Goal: Communication & Community: Answer question/provide support

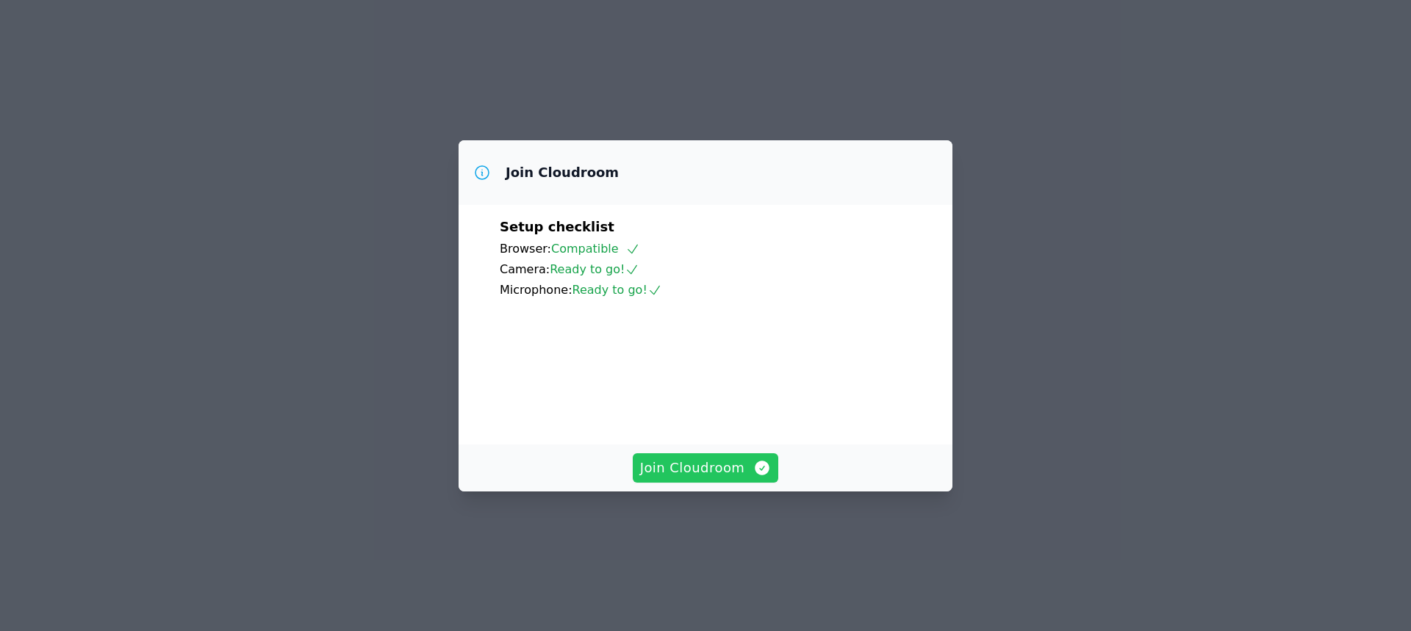
click at [693, 479] on span "Join Cloudroom" at bounding box center [706, 468] width 132 height 21
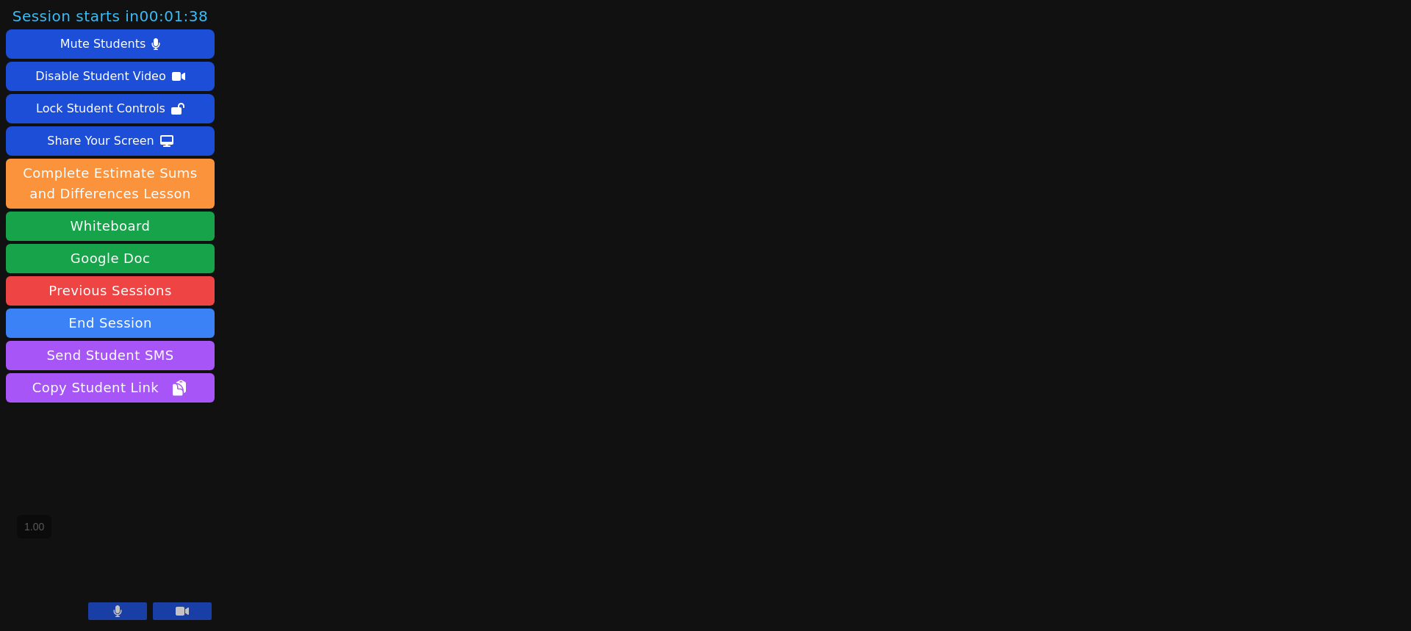
click at [129, 612] on button at bounding box center [117, 612] width 59 height 18
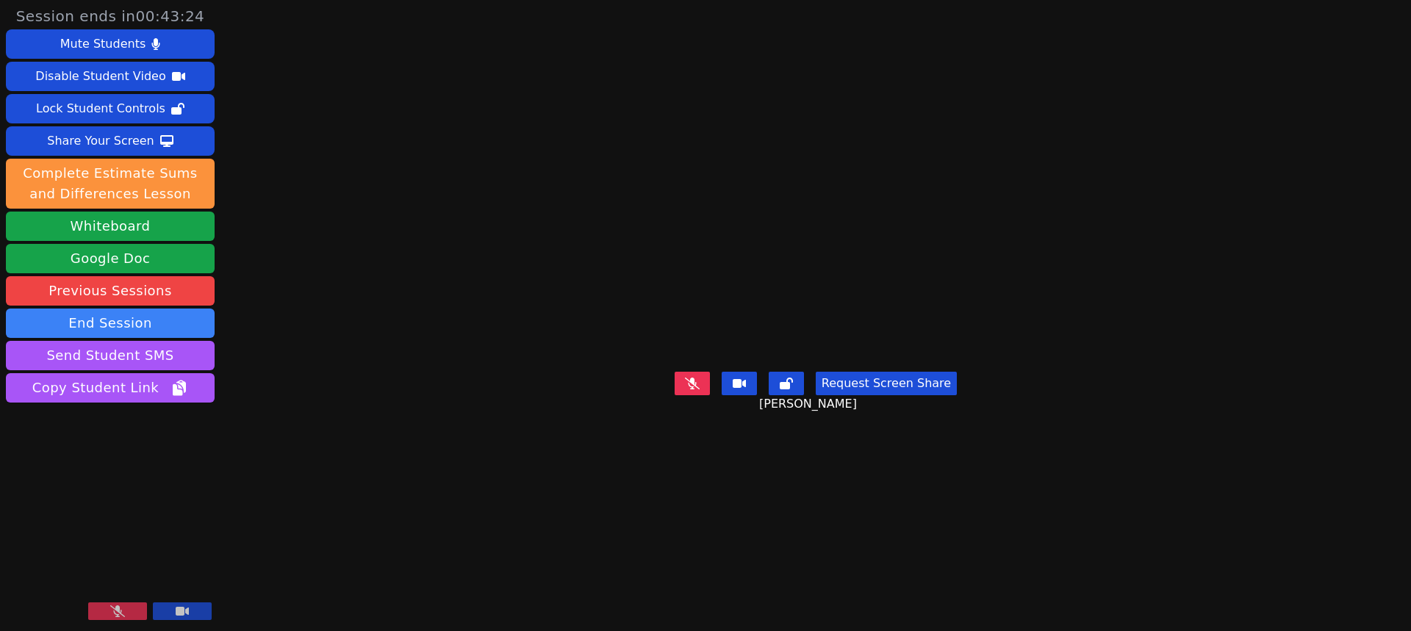
click at [131, 609] on button at bounding box center [117, 612] width 59 height 18
click at [128, 608] on button at bounding box center [117, 612] width 59 height 18
click at [112, 613] on icon at bounding box center [117, 612] width 15 height 12
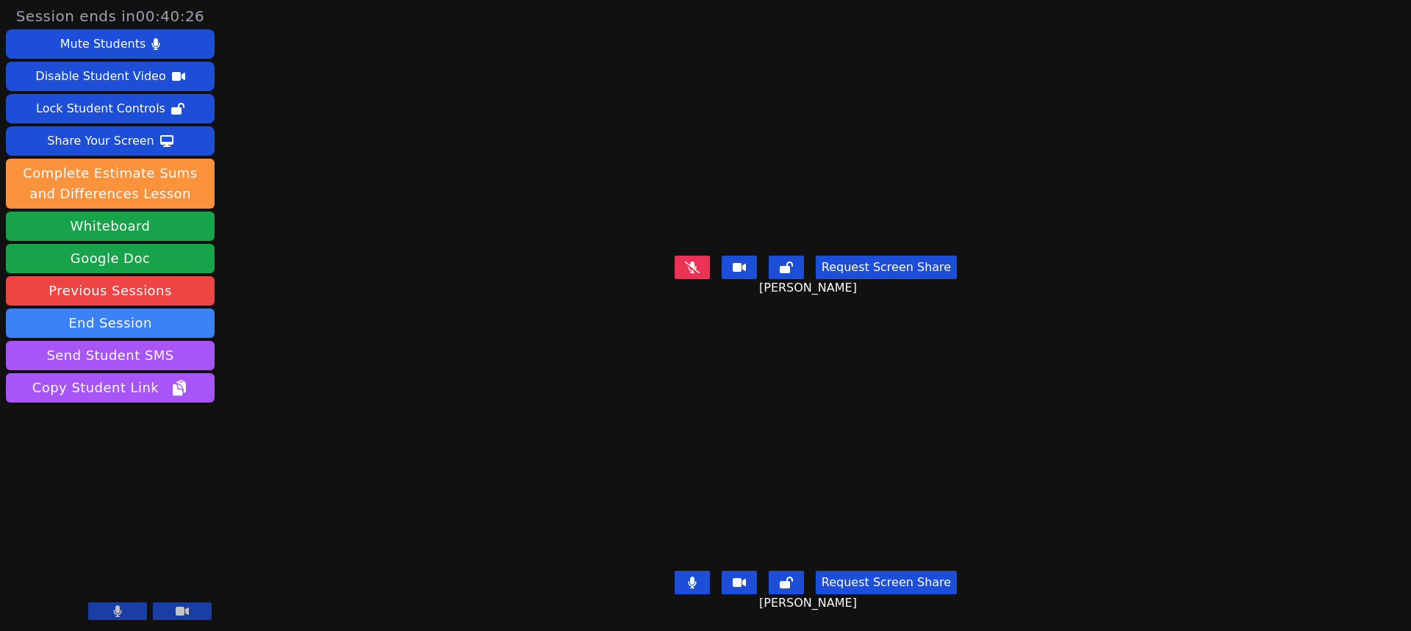
drag, startPoint x: 115, startPoint y: 608, endPoint x: 127, endPoint y: 605, distance: 12.8
click at [115, 608] on icon at bounding box center [117, 612] width 9 height 12
click at [177, 614] on icon at bounding box center [182, 611] width 13 height 9
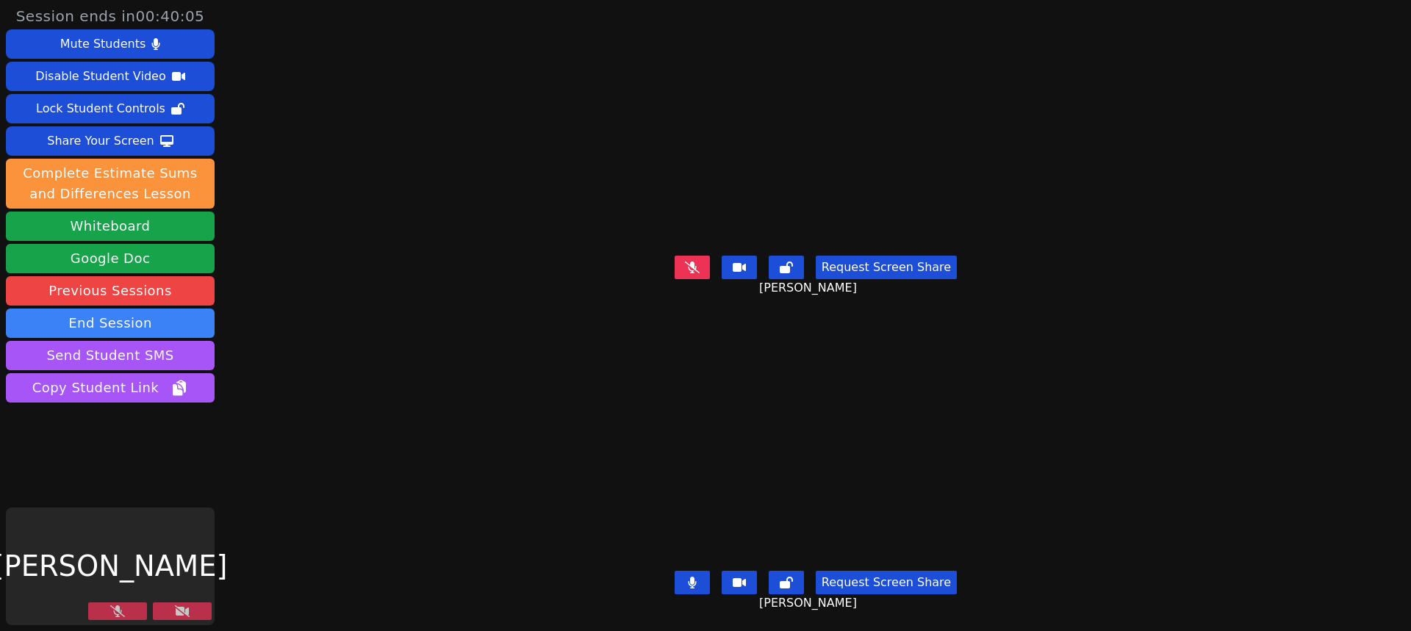
click at [700, 262] on icon at bounding box center [692, 268] width 15 height 12
click at [691, 577] on icon at bounding box center [692, 583] width 9 height 12
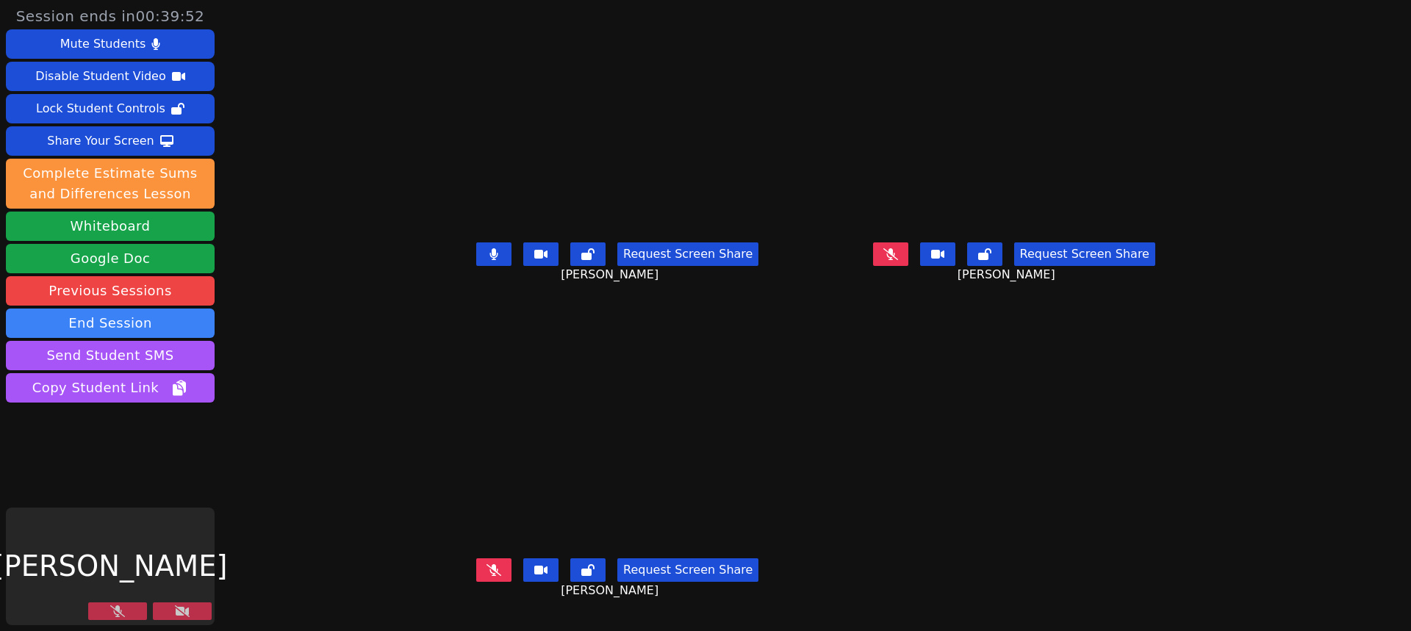
click at [120, 609] on icon at bounding box center [117, 612] width 15 height 12
click at [172, 606] on button at bounding box center [182, 612] width 59 height 18
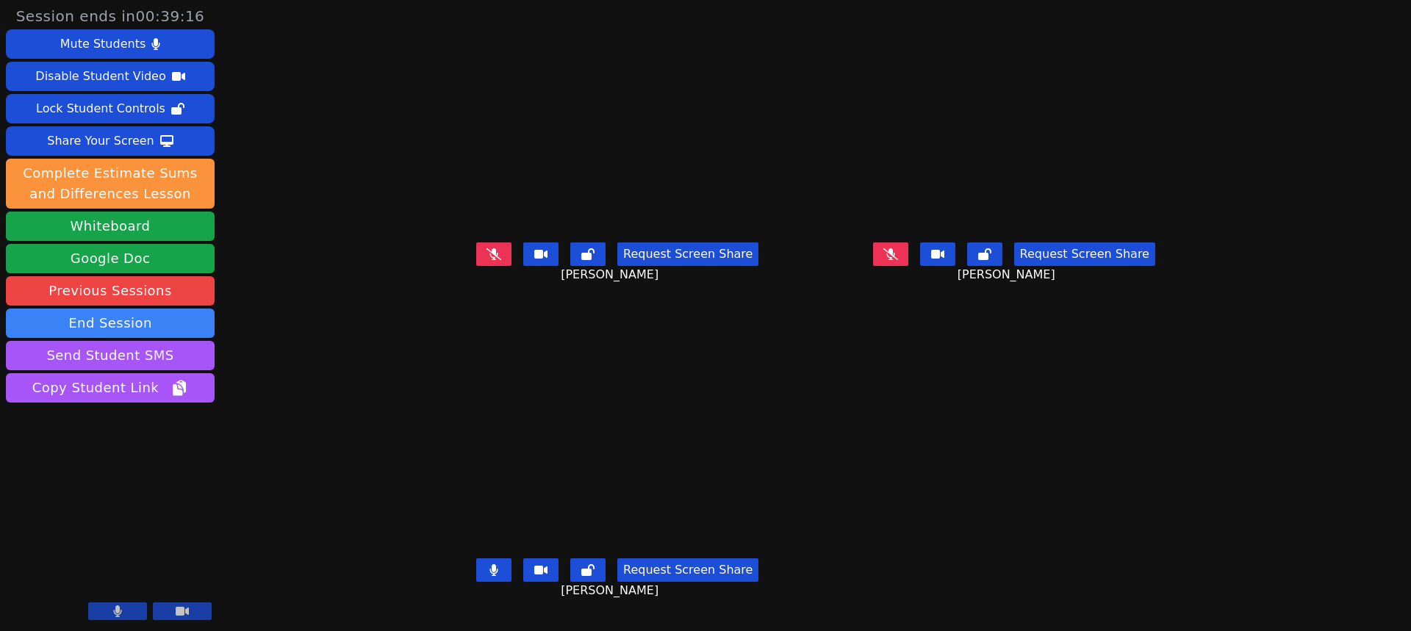
click at [898, 260] on icon at bounding box center [891, 254] width 15 height 12
click at [476, 582] on button at bounding box center [493, 571] width 35 height 24
click at [487, 576] on icon at bounding box center [494, 571] width 15 height 12
click at [490, 576] on icon at bounding box center [494, 571] width 9 height 12
click at [909, 266] on button at bounding box center [890, 255] width 35 height 24
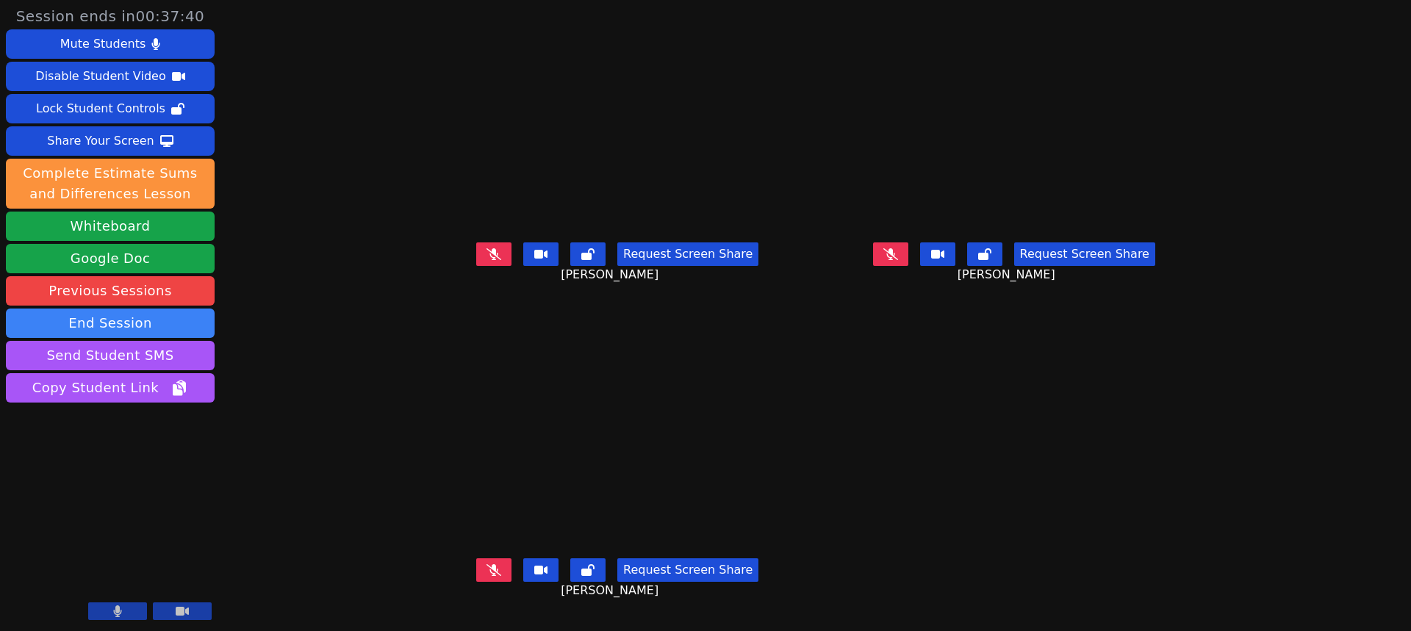
click at [476, 260] on button at bounding box center [493, 255] width 35 height 24
click at [160, 226] on button "Whiteboard" at bounding box center [110, 226] width 209 height 29
click at [476, 266] on button at bounding box center [493, 255] width 35 height 24
click at [487, 260] on icon at bounding box center [494, 254] width 15 height 12
click at [143, 137] on div "Share Your Screen" at bounding box center [100, 141] width 107 height 24
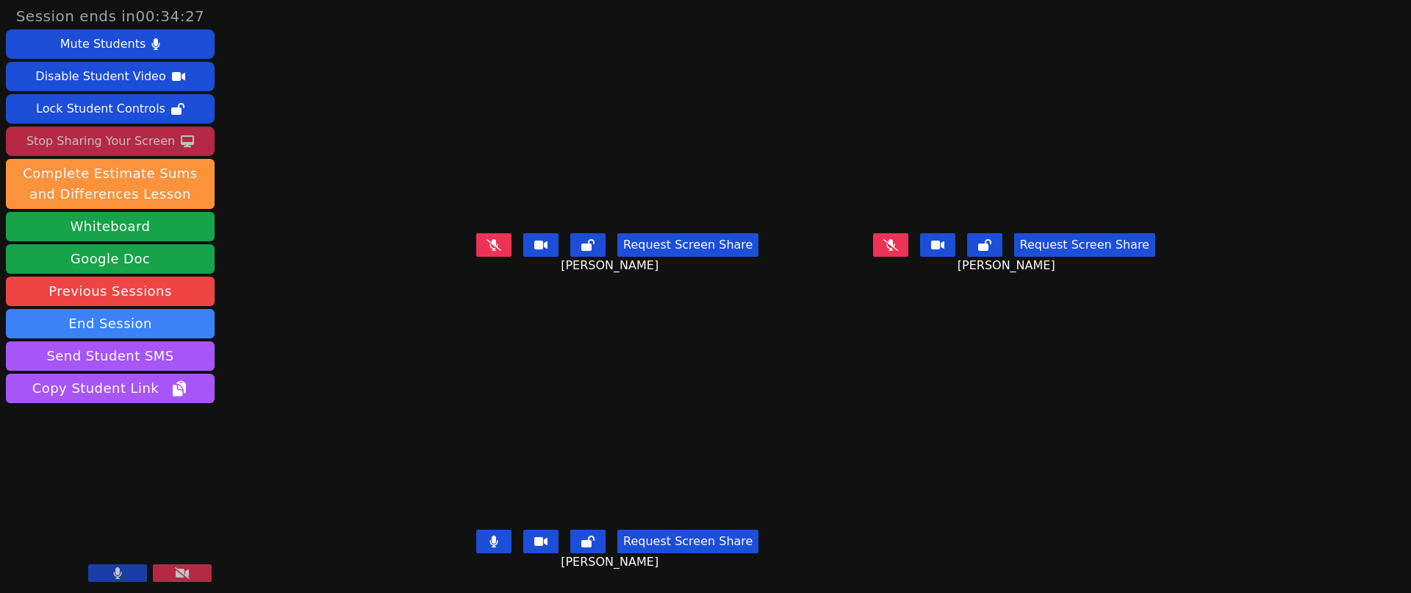
click at [898, 243] on icon at bounding box center [891, 245] width 15 height 12
click at [476, 551] on button at bounding box center [493, 541] width 35 height 24
click at [909, 249] on button at bounding box center [890, 245] width 35 height 24
click at [909, 257] on button at bounding box center [890, 245] width 35 height 24
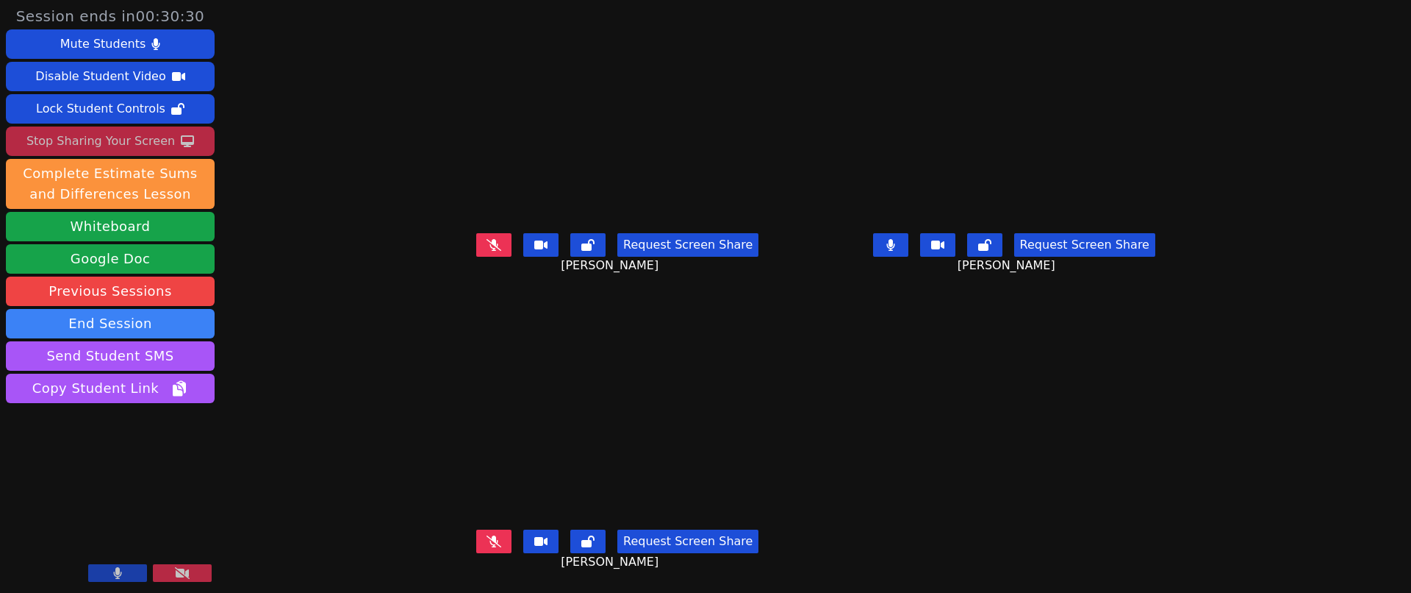
click at [909, 242] on button at bounding box center [890, 245] width 35 height 24
click at [909, 233] on button at bounding box center [890, 245] width 35 height 24
click at [898, 239] on icon at bounding box center [891, 245] width 15 height 12
click at [909, 240] on button at bounding box center [890, 245] width 35 height 24
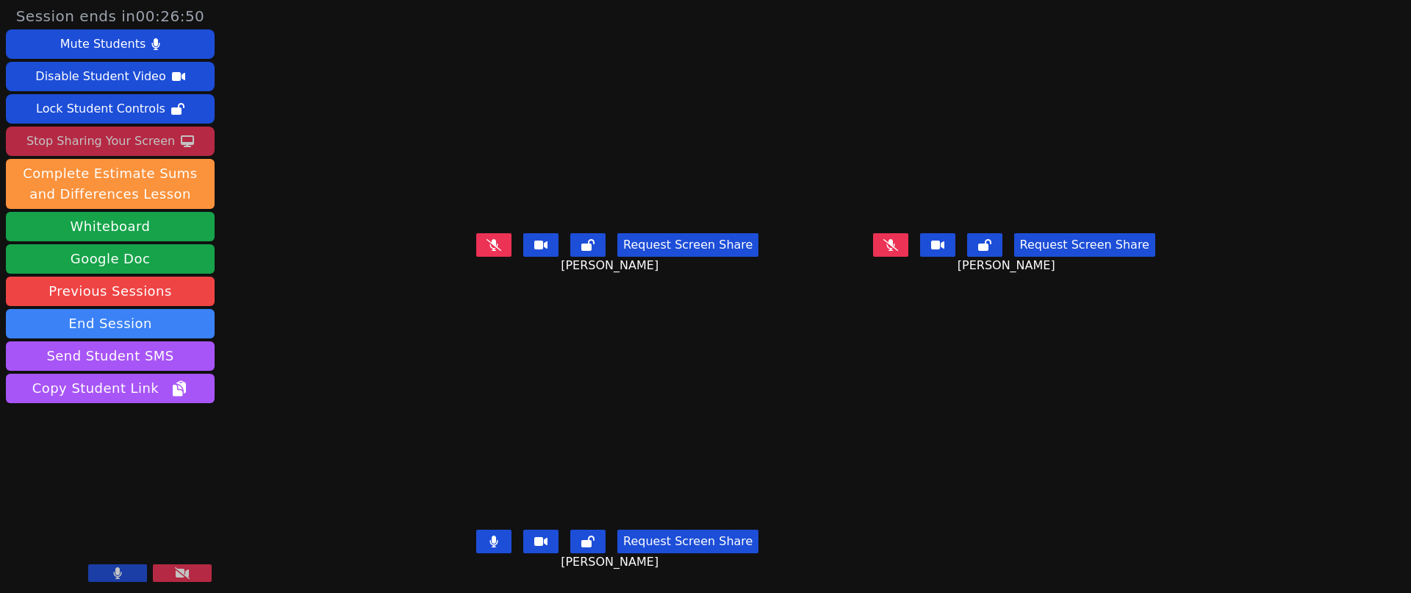
click at [490, 535] on icon at bounding box center [494, 541] width 8 height 12
drag, startPoint x: 1291, startPoint y: 523, endPoint x: 1320, endPoint y: 587, distance: 69.7
click at [1292, 565] on div "Session ends in 00:26:25 Mute Students Disable Student Video Lock Student Contr…" at bounding box center [705, 296] width 1411 height 593
click at [895, 239] on icon at bounding box center [891, 245] width 9 height 12
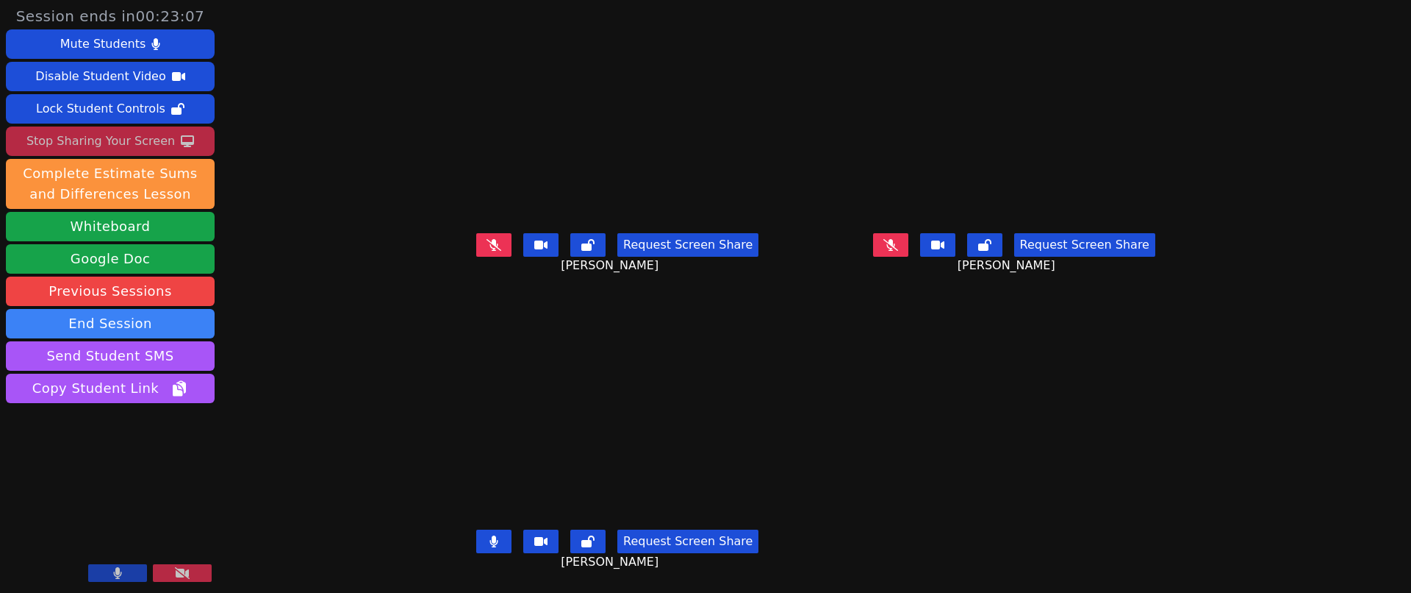
click at [490, 535] on icon at bounding box center [494, 541] width 8 height 12
click at [476, 532] on button at bounding box center [493, 541] width 35 height 24
click at [581, 535] on icon at bounding box center [587, 541] width 13 height 12
click at [570, 233] on button at bounding box center [587, 245] width 35 height 24
click at [992, 239] on icon at bounding box center [984, 245] width 13 height 12
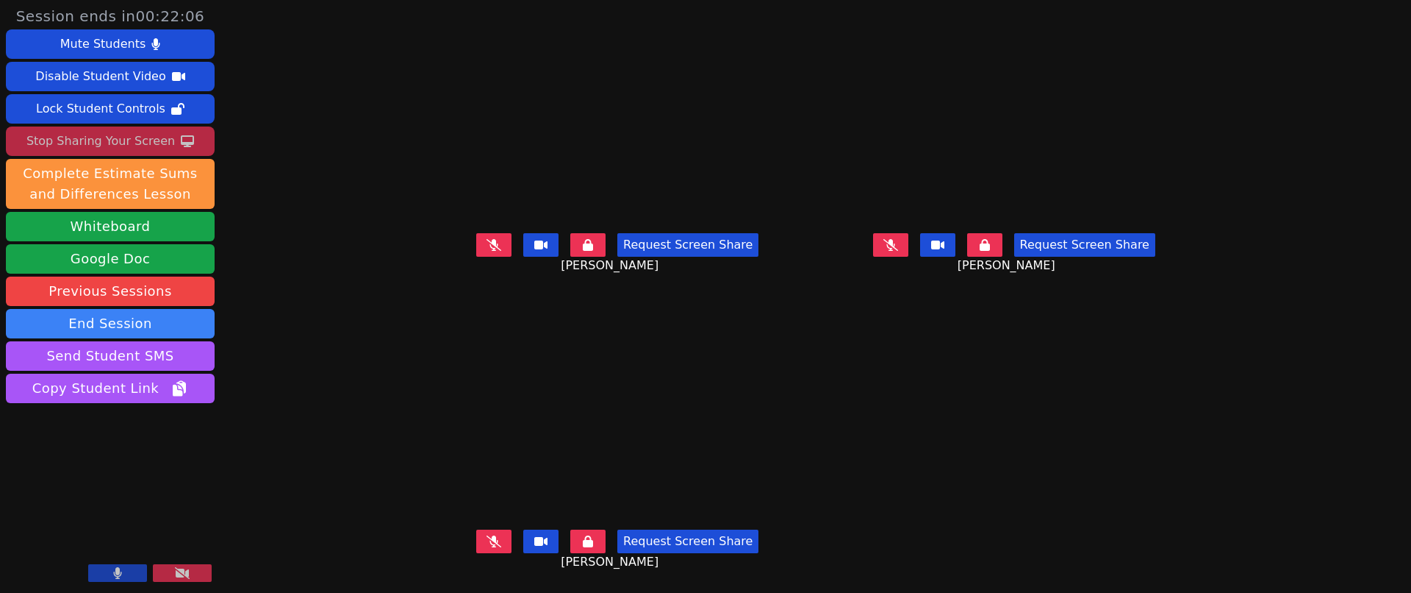
click at [990, 239] on icon at bounding box center [985, 245] width 10 height 12
click at [570, 241] on button at bounding box center [587, 245] width 35 height 24
click at [570, 529] on button at bounding box center [587, 541] width 35 height 24
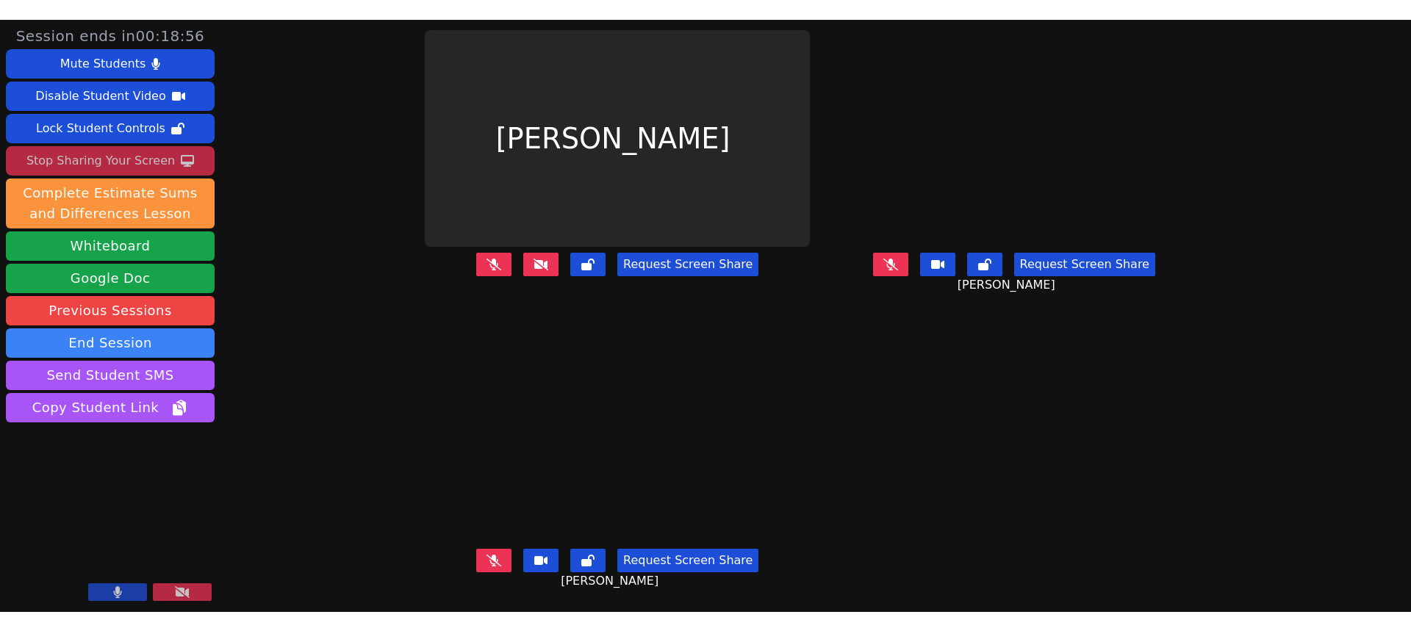
scroll to position [0, 0]
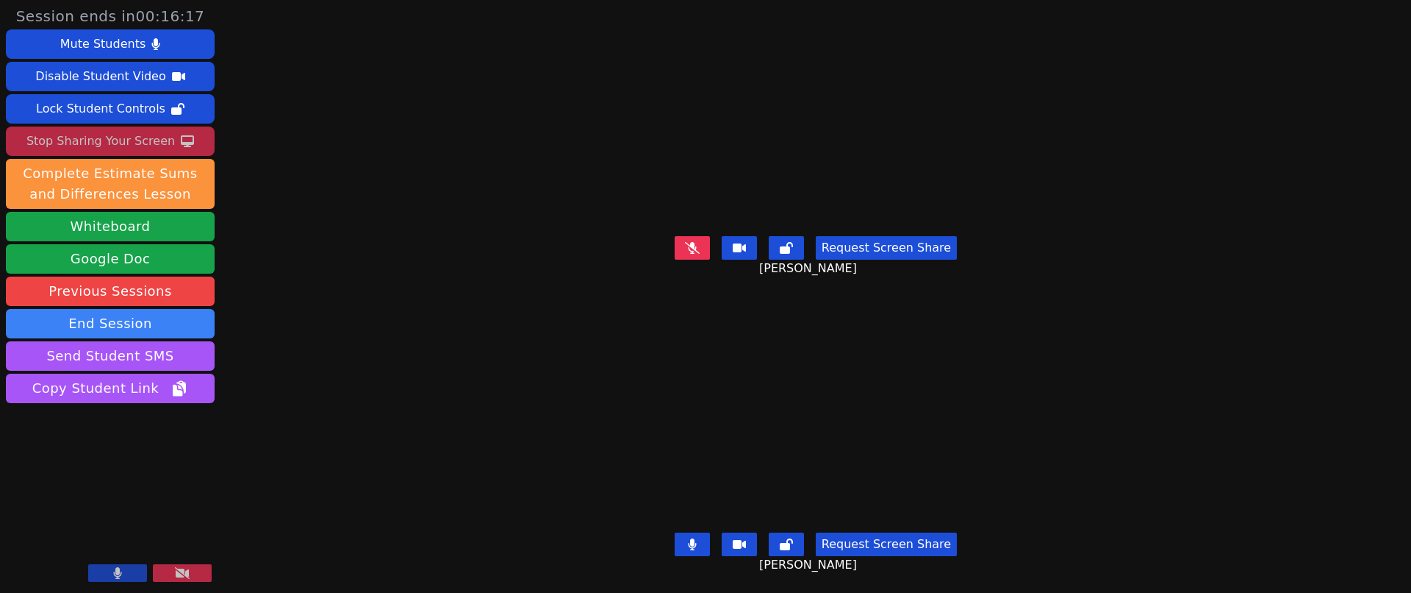
click at [699, 539] on button at bounding box center [692, 544] width 35 height 24
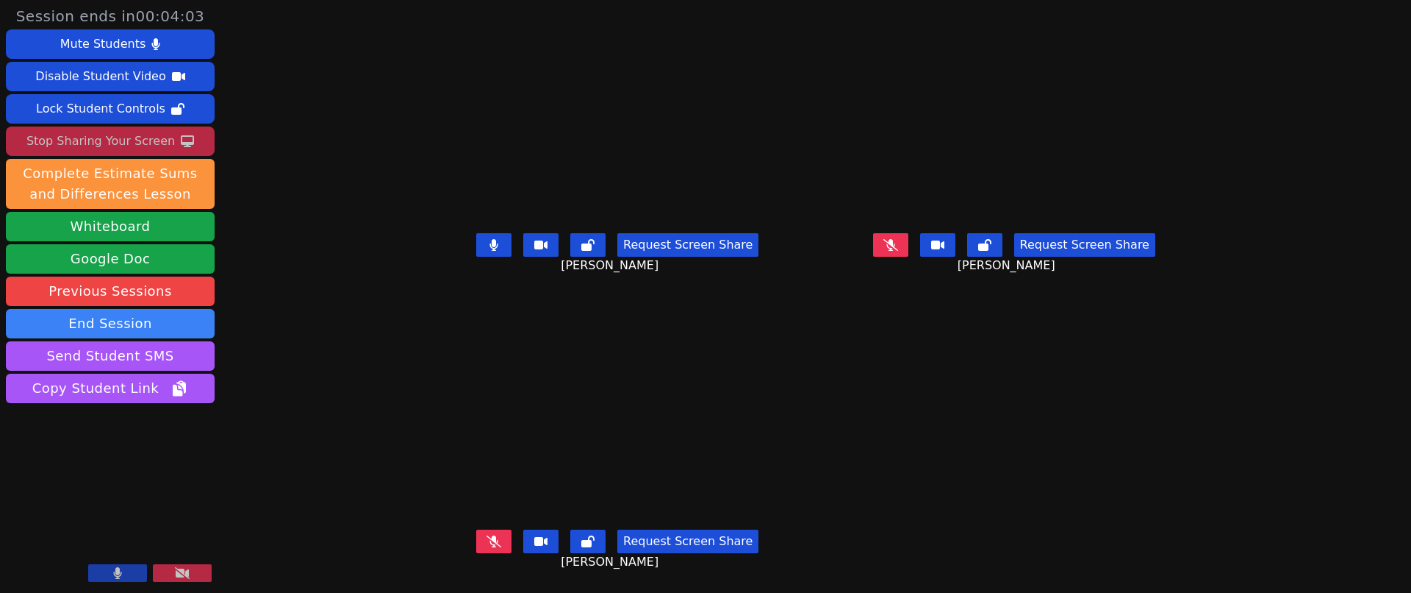
click at [490, 242] on icon at bounding box center [494, 245] width 9 height 12
